Goal: Task Accomplishment & Management: Complete application form

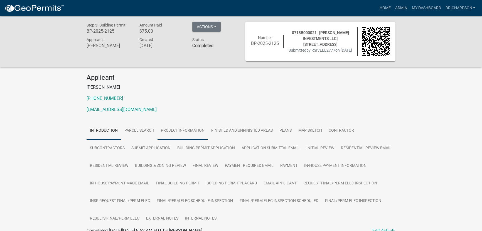
click at [165, 132] on link "Project Information" at bounding box center [183, 131] width 50 height 18
click at [148, 130] on link "Parcel search" at bounding box center [139, 131] width 36 height 18
click at [104, 131] on link "Introduction" at bounding box center [104, 131] width 35 height 18
click at [226, 129] on link "Finished and Unfinished Areas" at bounding box center [242, 131] width 68 height 18
click at [182, 134] on link "Project Information" at bounding box center [183, 131] width 50 height 18
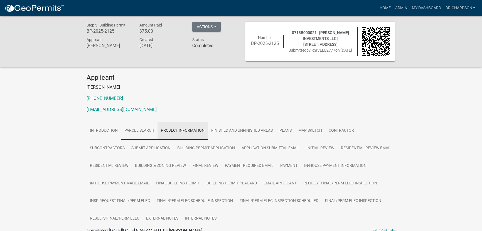
click at [136, 137] on link "Parcel search" at bounding box center [139, 131] width 36 height 18
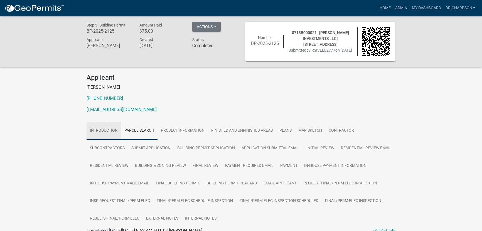
click at [110, 131] on link "Introduction" at bounding box center [104, 131] width 35 height 18
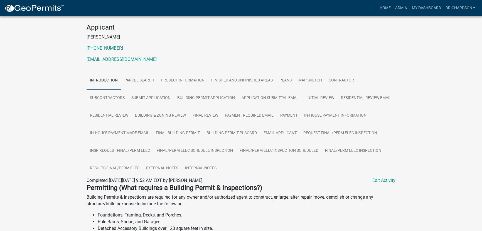
scroll to position [50, 0]
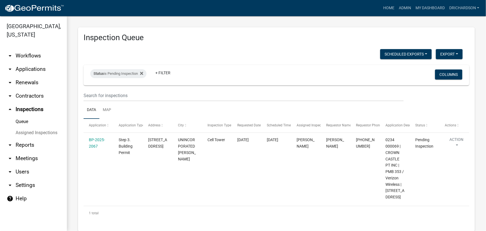
scroll to position [18, 0]
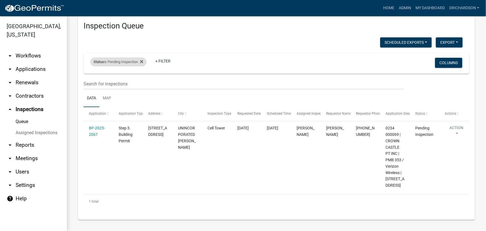
click at [130, 57] on div "Status is Pending Inspection" at bounding box center [118, 61] width 56 height 9
click at [117, 77] on select "Select an option Pending Schedule Pending Inspection Approved Denied Deleted Vo…" at bounding box center [119, 76] width 56 height 11
select select "0"
click at [91, 71] on select "Select an option Pending Schedule Pending Inspection Approved Denied Deleted Vo…" at bounding box center [119, 76] width 56 height 11
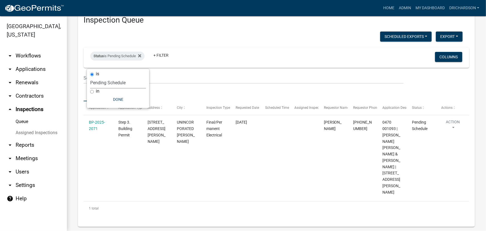
scroll to position [11, 0]
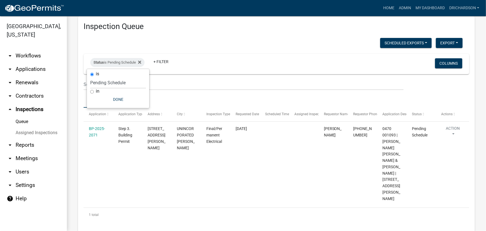
click at [204, 45] on div "Scheduled Exports + Create New Daily Inspection List Export Excel Format (.xlsx…" at bounding box center [272, 43] width 387 height 11
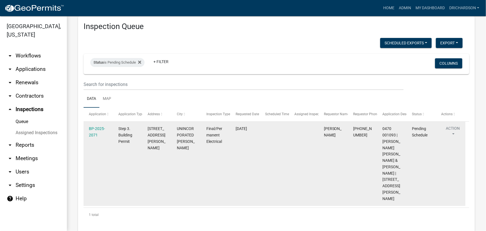
click at [451, 129] on button "Action" at bounding box center [452, 132] width 23 height 14
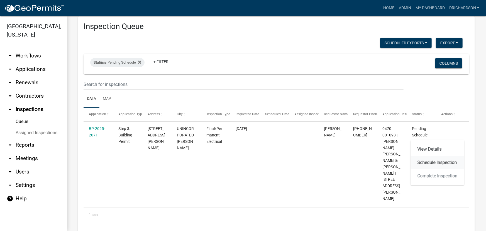
click at [435, 164] on link "Schedule Inspection" at bounding box center [437, 162] width 53 height 13
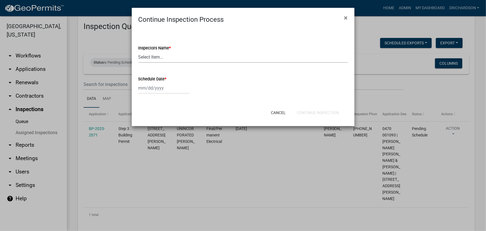
click at [165, 55] on select "Select Item... whuff (William Huff) drichardson (Douglas Richardson) knorred (K…" at bounding box center [242, 56] width 209 height 11
select select "e20251c8-f858-4aed-a4a0-52e27fd5066e"
click at [138, 51] on select "Select Item... whuff (William Huff) drichardson (Douglas Richardson) knorred (K…" at bounding box center [242, 56] width 209 height 11
click at [156, 88] on div at bounding box center [163, 87] width 51 height 11
select select "10"
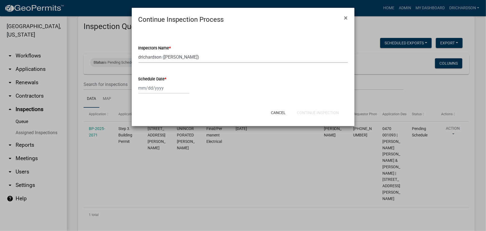
select select "2025"
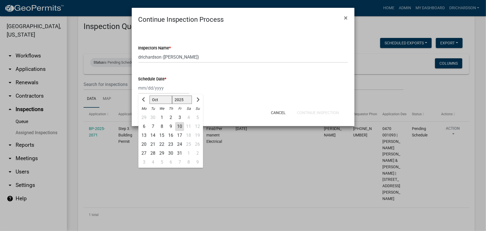
click at [179, 123] on div "10" at bounding box center [179, 126] width 9 height 9
type input "10/10/2025"
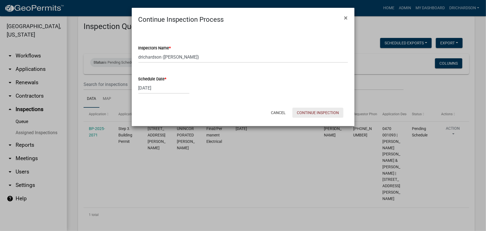
click at [305, 111] on button "Continue Inspection" at bounding box center [317, 113] width 51 height 10
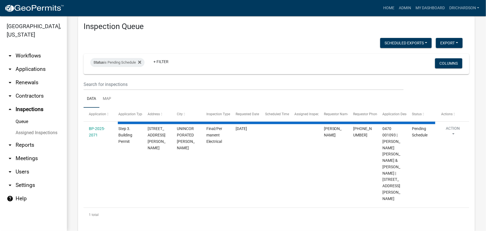
scroll to position [0, 0]
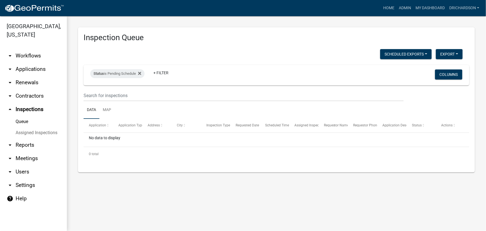
drag, startPoint x: 28, startPoint y: 48, endPoint x: 20, endPoint y: 61, distance: 14.8
drag, startPoint x: 20, startPoint y: 61, endPoint x: 26, endPoint y: 48, distance: 14.0
drag, startPoint x: 26, startPoint y: 48, endPoint x: 14, endPoint y: 58, distance: 15.4
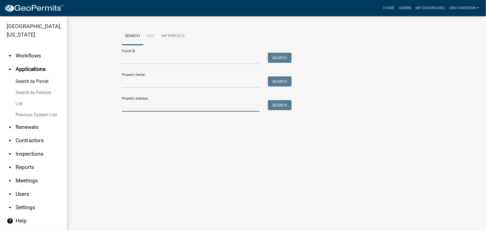
click at [139, 104] on input "Property Address:" at bounding box center [191, 105] width 138 height 11
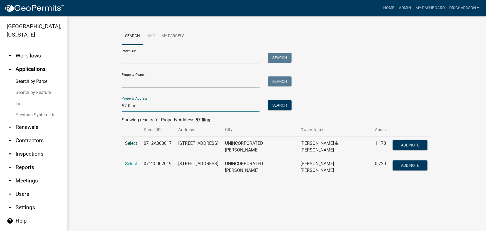
type input "57 fling"
click at [132, 144] on span "Select" at bounding box center [131, 142] width 12 height 5
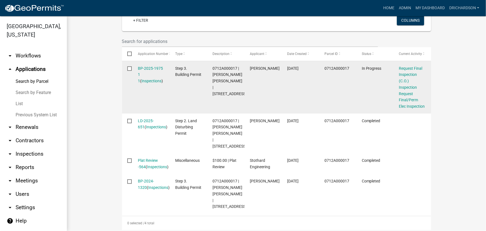
scroll to position [177, 0]
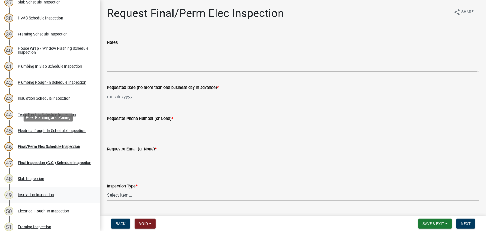
scroll to position [591, 0]
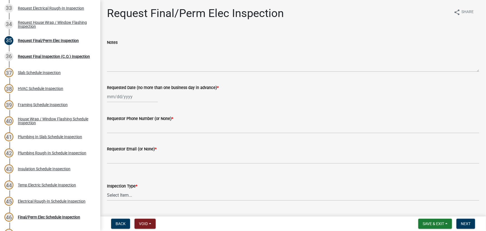
select select "10"
select select "2025"
click at [129, 99] on div "Jan Feb Mar Apr May Jun Jul Aug Sep Oct Nov Dec 1525 1526 1527 1528 1529 1530 1…" at bounding box center [132, 96] width 51 height 11
click at [148, 135] on div "10" at bounding box center [148, 135] width 9 height 9
type input "[DATE]"
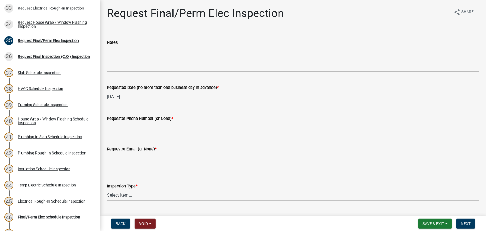
click at [129, 128] on input "Requestor Phone Number (or None) *" at bounding box center [293, 127] width 372 height 11
type input "none"
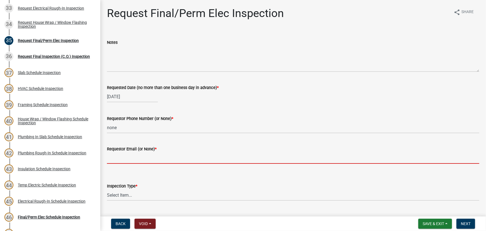
click at [121, 158] on input "Requestor Email (or None) *" at bounding box center [293, 157] width 372 height 11
type input "none"
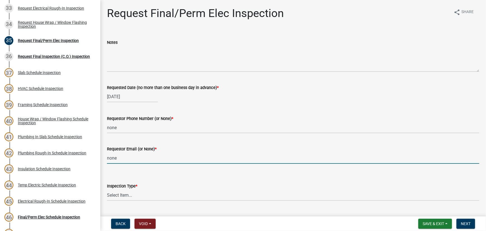
scroll to position [43, 0]
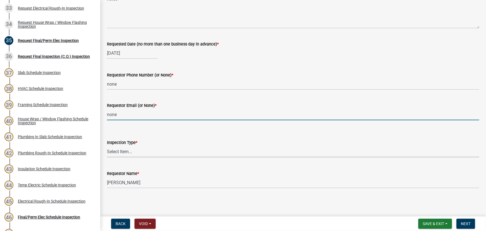
click at [131, 152] on select "Select Item... Final/Permanent Electrical" at bounding box center [293, 151] width 372 height 11
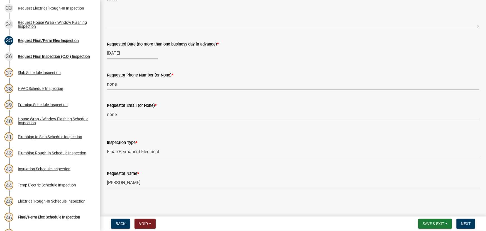
click at [107, 146] on select "Select Item... Final/Permanent Electrical" at bounding box center [293, 151] width 372 height 11
select select "15602396-5ec3-4d50-b7ba-128f4fe7a0c1"
click at [468, 226] on button "Next" at bounding box center [465, 223] width 19 height 10
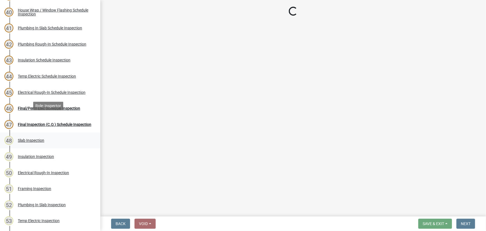
scroll to position [718, 0]
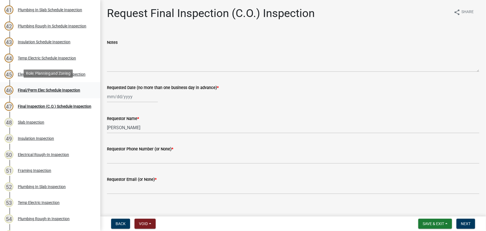
click at [54, 88] on div "Final/Perm Elec Schedule Inspection" at bounding box center [49, 90] width 62 height 4
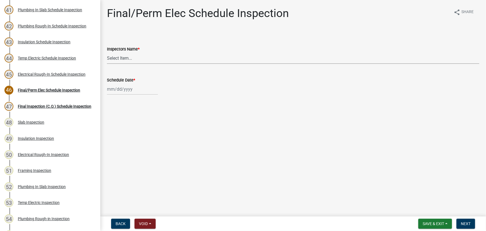
click at [134, 61] on select "Select Item... whuff (William Huff) drichardson (Douglas Richardson) knorred (K…" at bounding box center [293, 57] width 372 height 11
select select "e20251c8-f858-4aed-a4a0-52e27fd5066e"
click at [107, 52] on select "Select Item... whuff (William Huff) drichardson (Douglas Richardson) knorred (K…" at bounding box center [293, 57] width 372 height 11
click at [465, 221] on span "Next" at bounding box center [466, 223] width 10 height 4
click at [130, 87] on div at bounding box center [132, 88] width 51 height 11
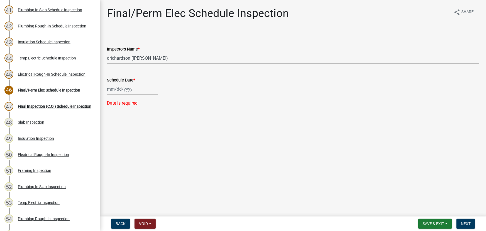
select select "10"
select select "2025"
click at [147, 127] on div "10" at bounding box center [148, 127] width 9 height 9
type input "10/10/2025"
click at [472, 224] on button "Next" at bounding box center [465, 223] width 19 height 10
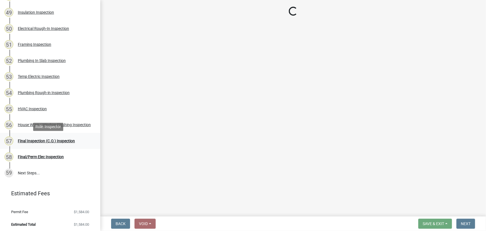
scroll to position [844, 0]
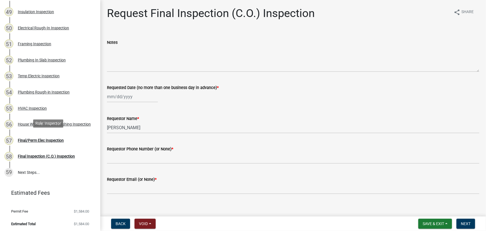
click at [44, 138] on div "Final/Perm Elec Inspection" at bounding box center [41, 140] width 46 height 4
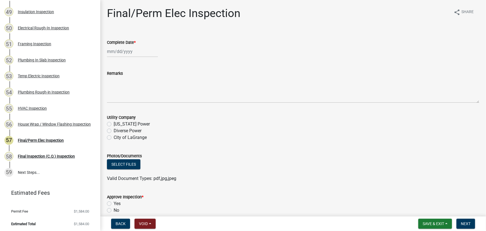
select select "10"
select select "2025"
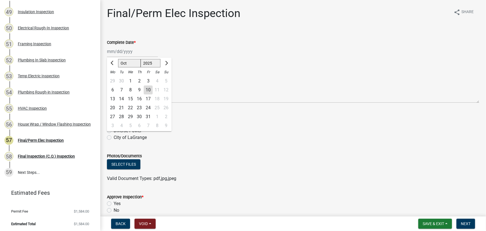
click at [128, 53] on div "Jan Feb Mar Apr May Jun Jul Aug Sep Oct Nov Dec 1525 1526 1527 1528 1529 1530 1…" at bounding box center [132, 51] width 51 height 11
click at [145, 89] on div "10" at bounding box center [148, 90] width 9 height 9
type input "10/10/2025"
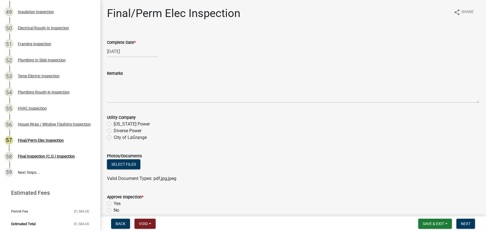
click at [114, 131] on label "Diverse Power" at bounding box center [128, 130] width 28 height 7
click at [114, 131] on input "Diverse Power" at bounding box center [116, 129] width 4 height 4
radio input "true"
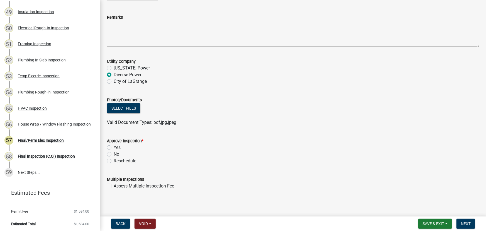
scroll to position [58, 0]
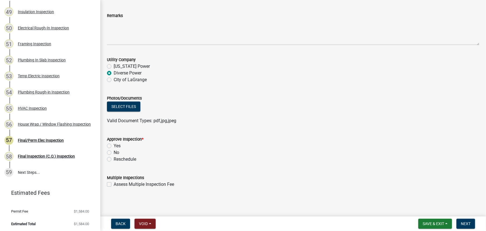
click at [114, 145] on label "Yes" at bounding box center [117, 145] width 7 height 7
click at [114, 145] on input "Yes" at bounding box center [116, 144] width 4 height 4
radio input "true"
click at [465, 224] on span "Next" at bounding box center [466, 223] width 10 height 4
